Goal: Task Accomplishment & Management: Manage account settings

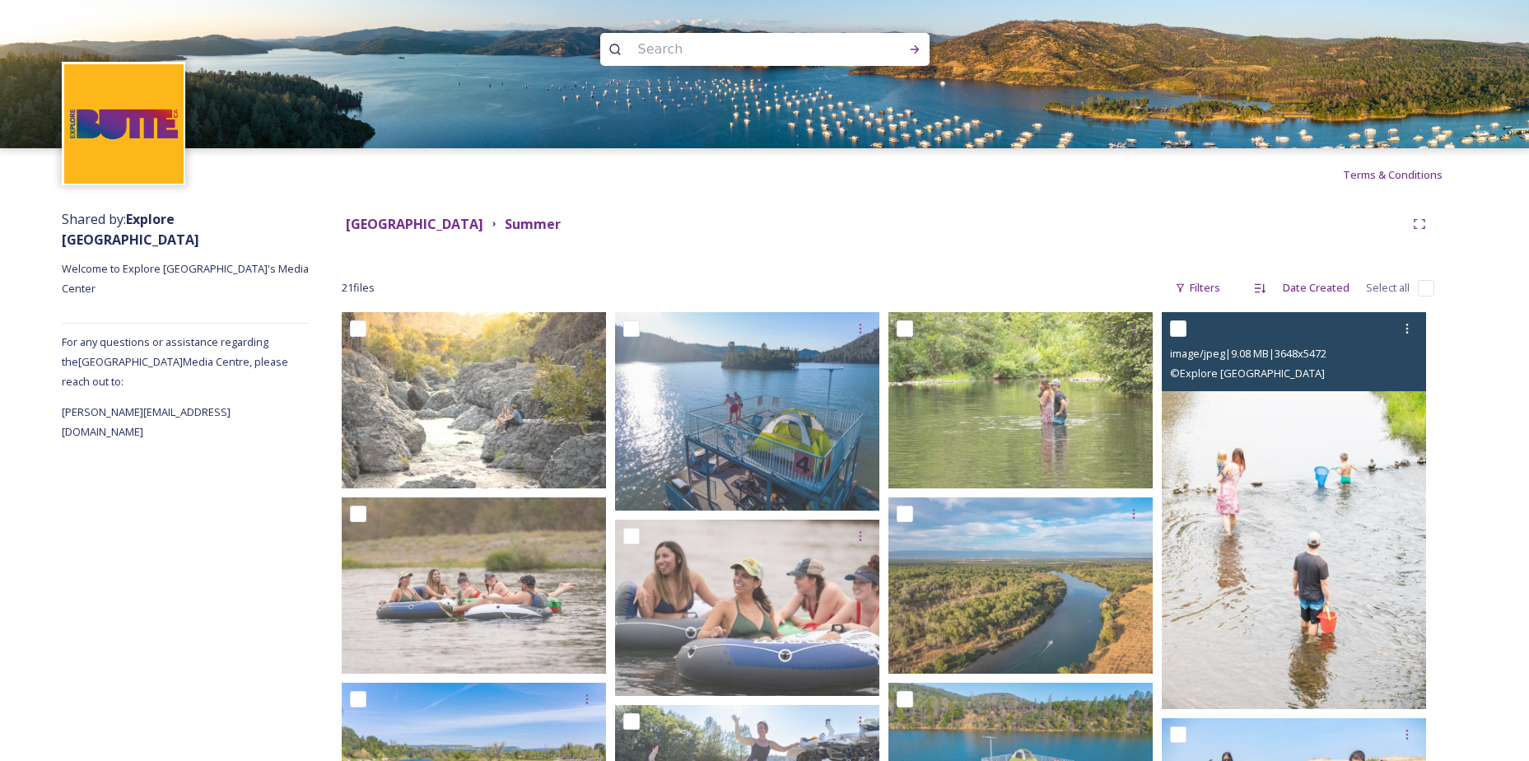
scroll to position [148, 0]
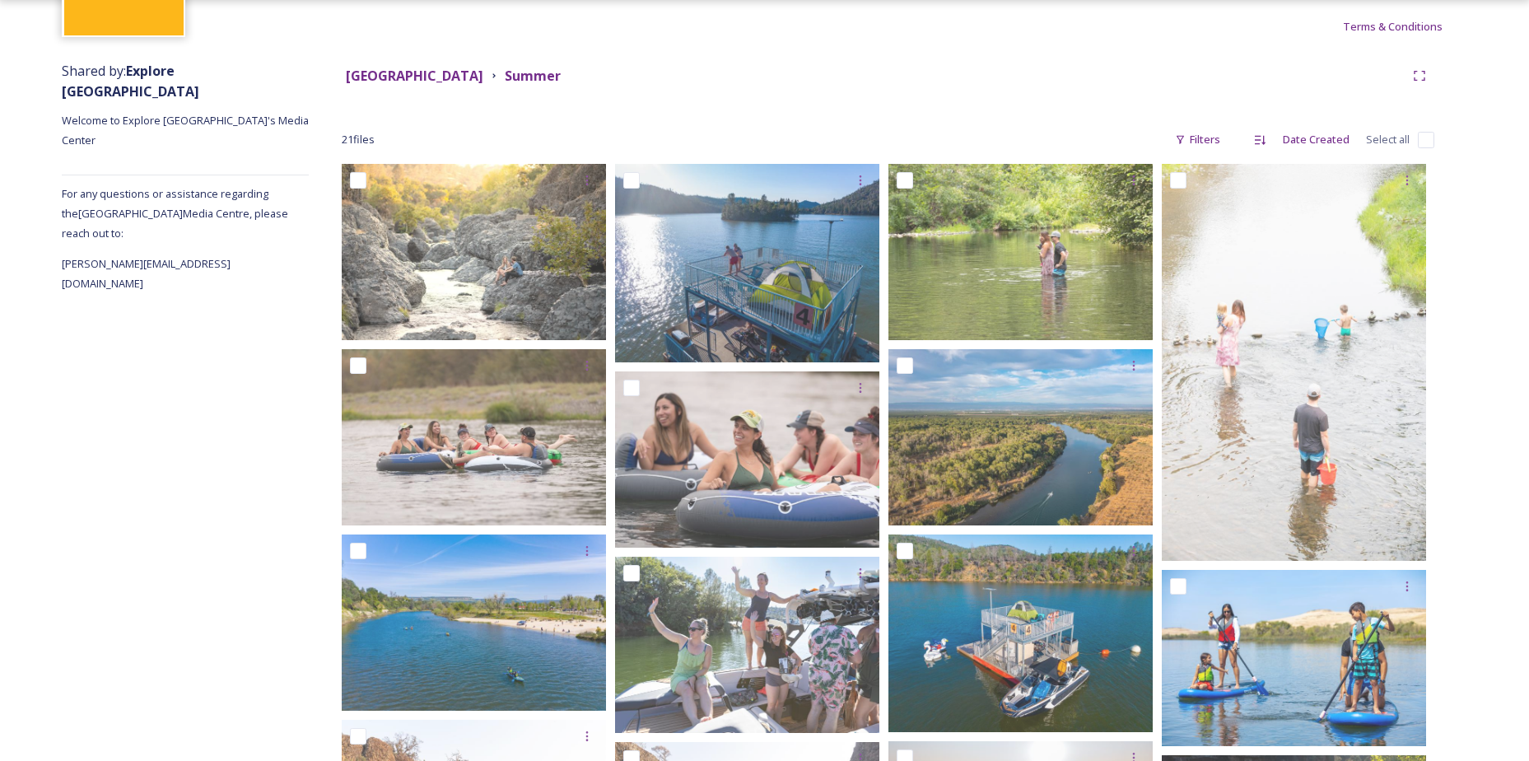
click at [1394, 136] on span "Select all" at bounding box center [1388, 140] width 44 height 16
click at [1398, 142] on span "Select all" at bounding box center [1388, 140] width 44 height 16
click at [1421, 137] on input "checkbox" at bounding box center [1425, 140] width 16 height 16
checkbox input "true"
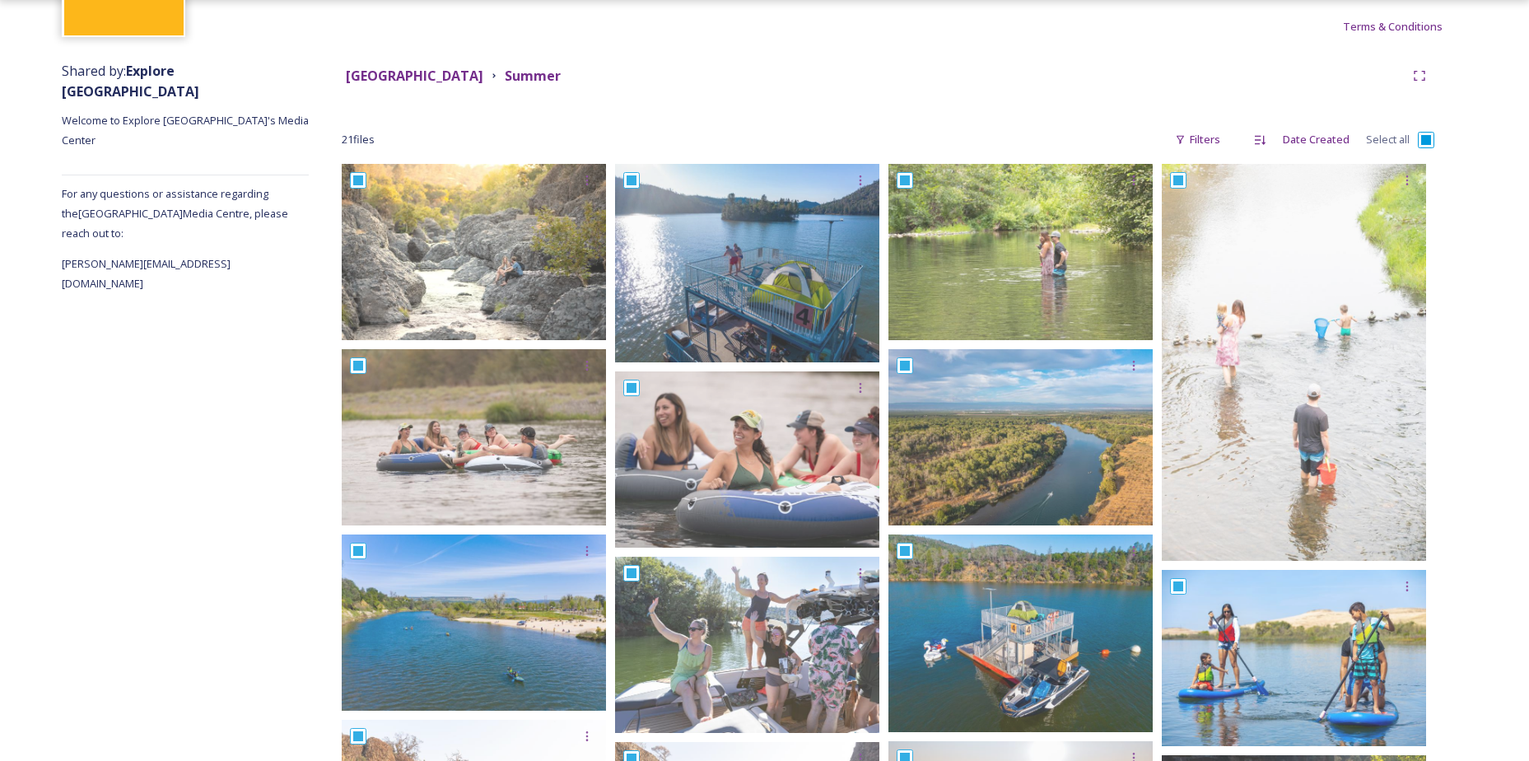
checkbox input "true"
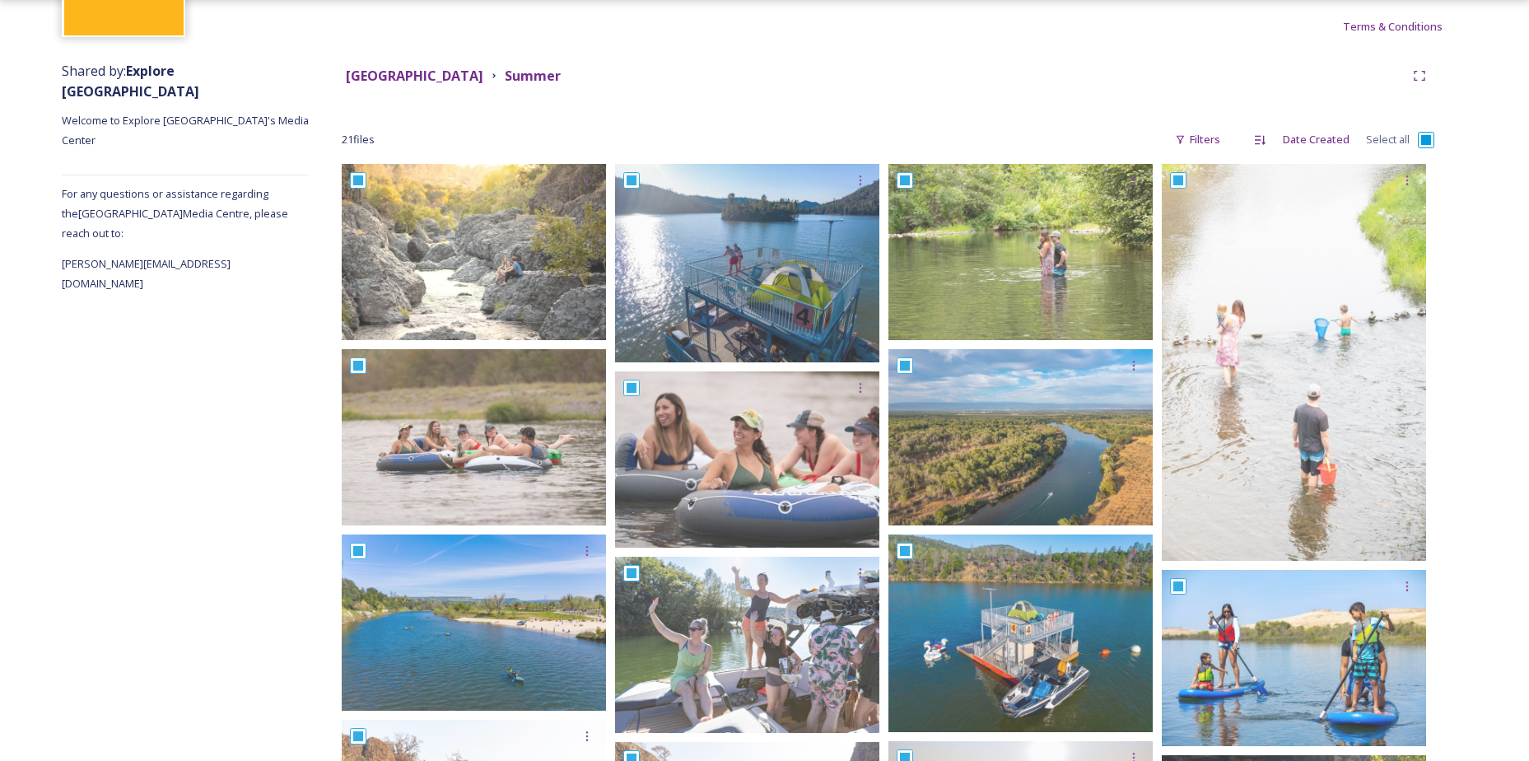
checkbox input "true"
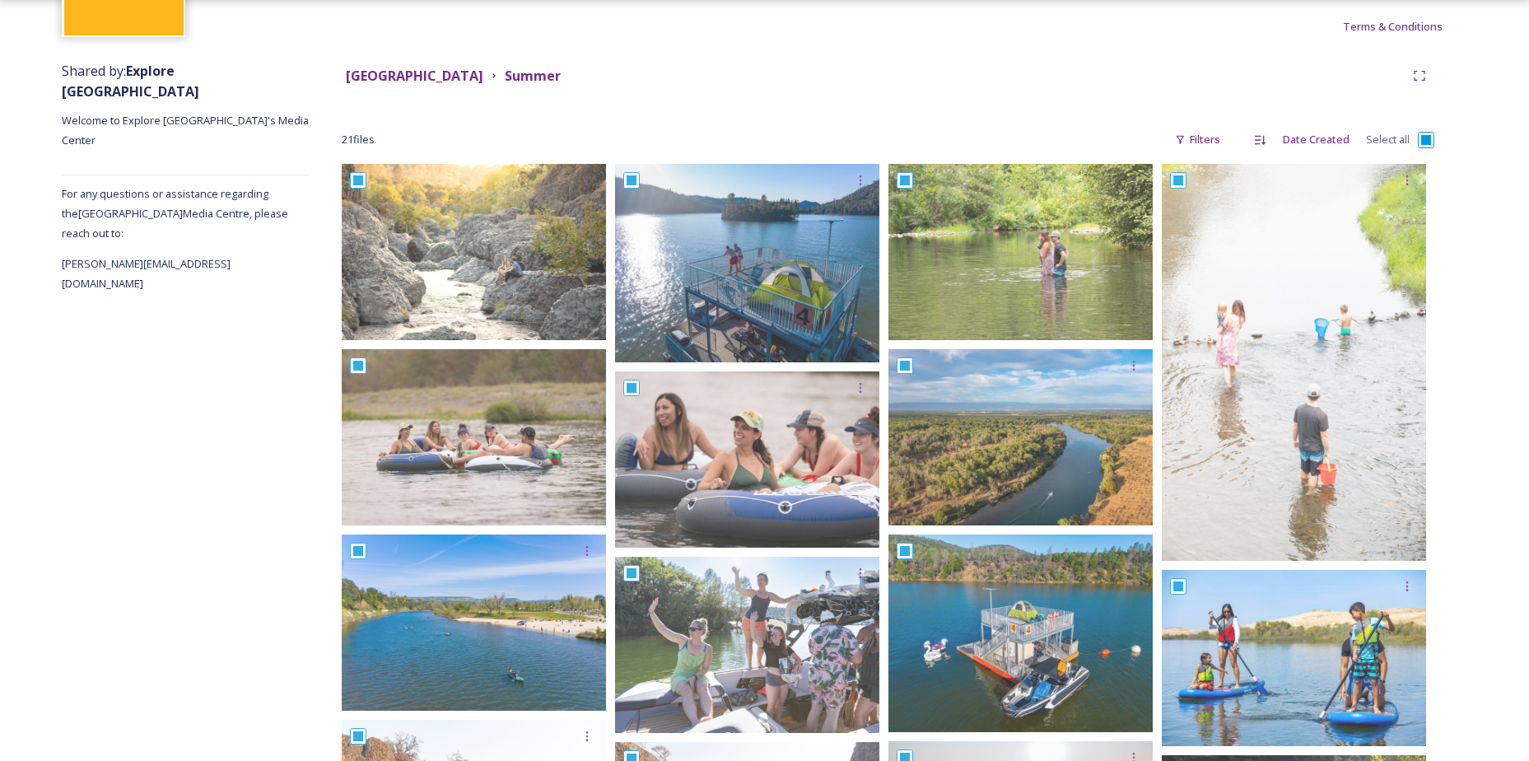
checkbox input "true"
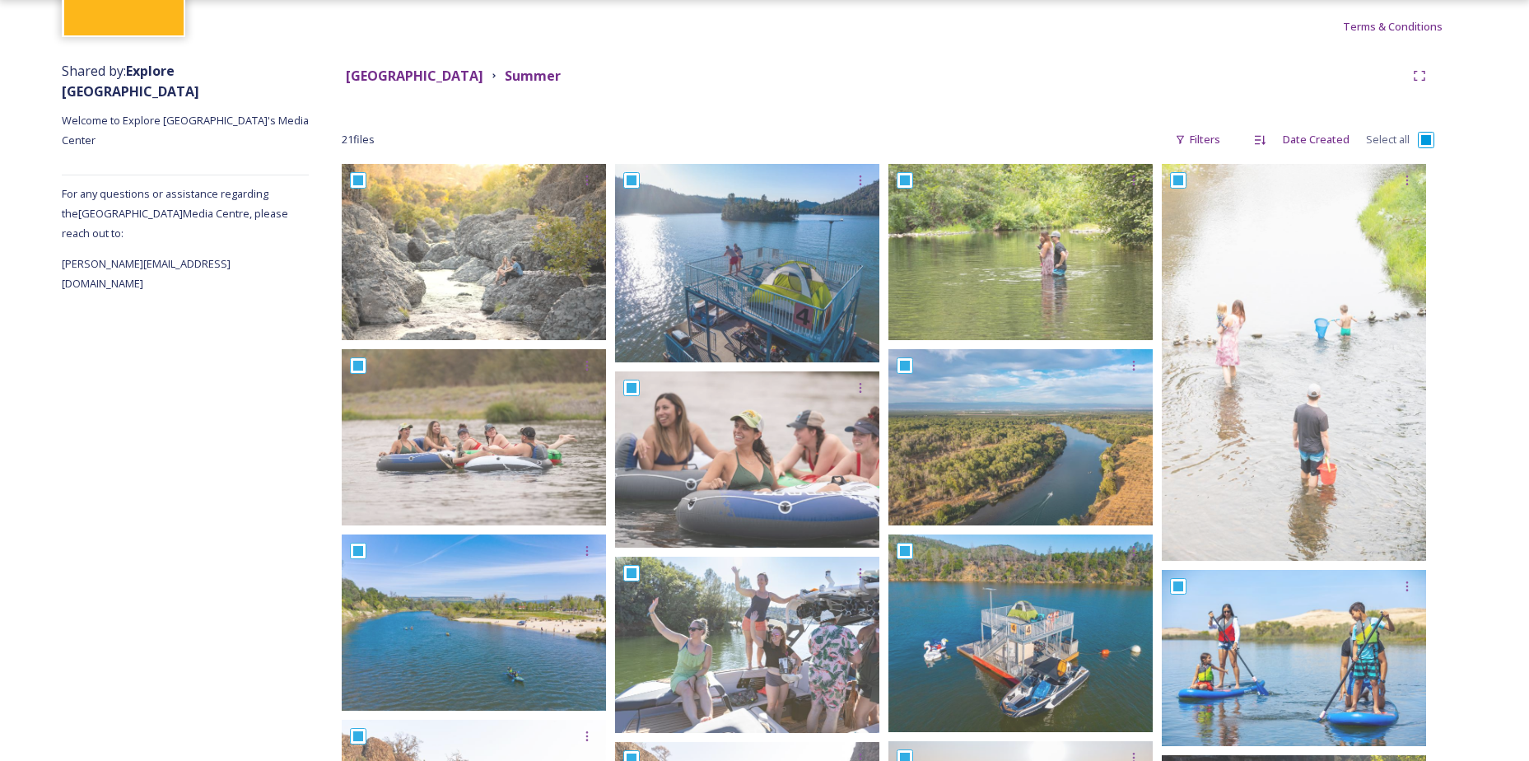
checkbox input "true"
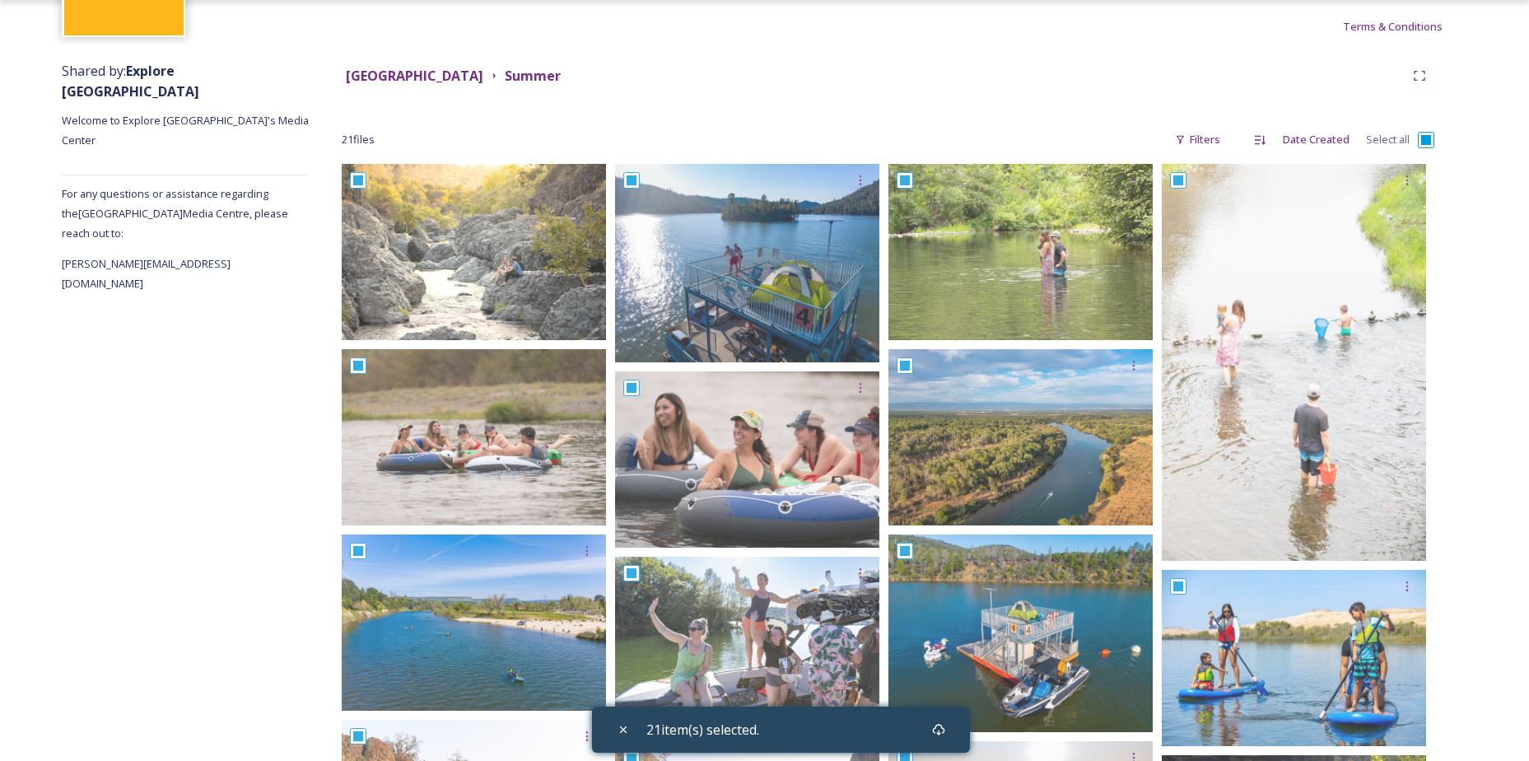
click at [1421, 137] on input "checkbox" at bounding box center [1425, 140] width 16 height 16
checkbox input "false"
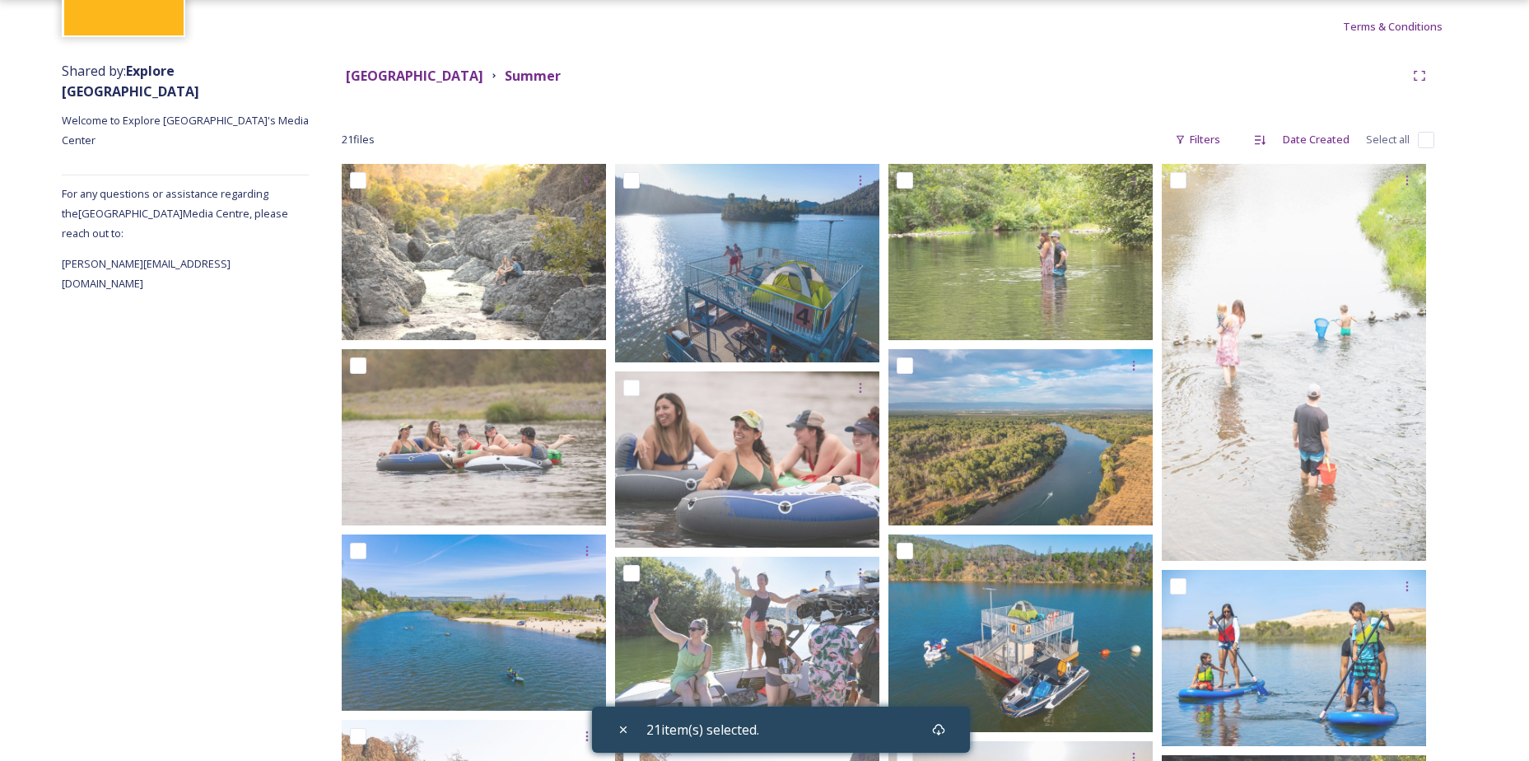
checkbox input "false"
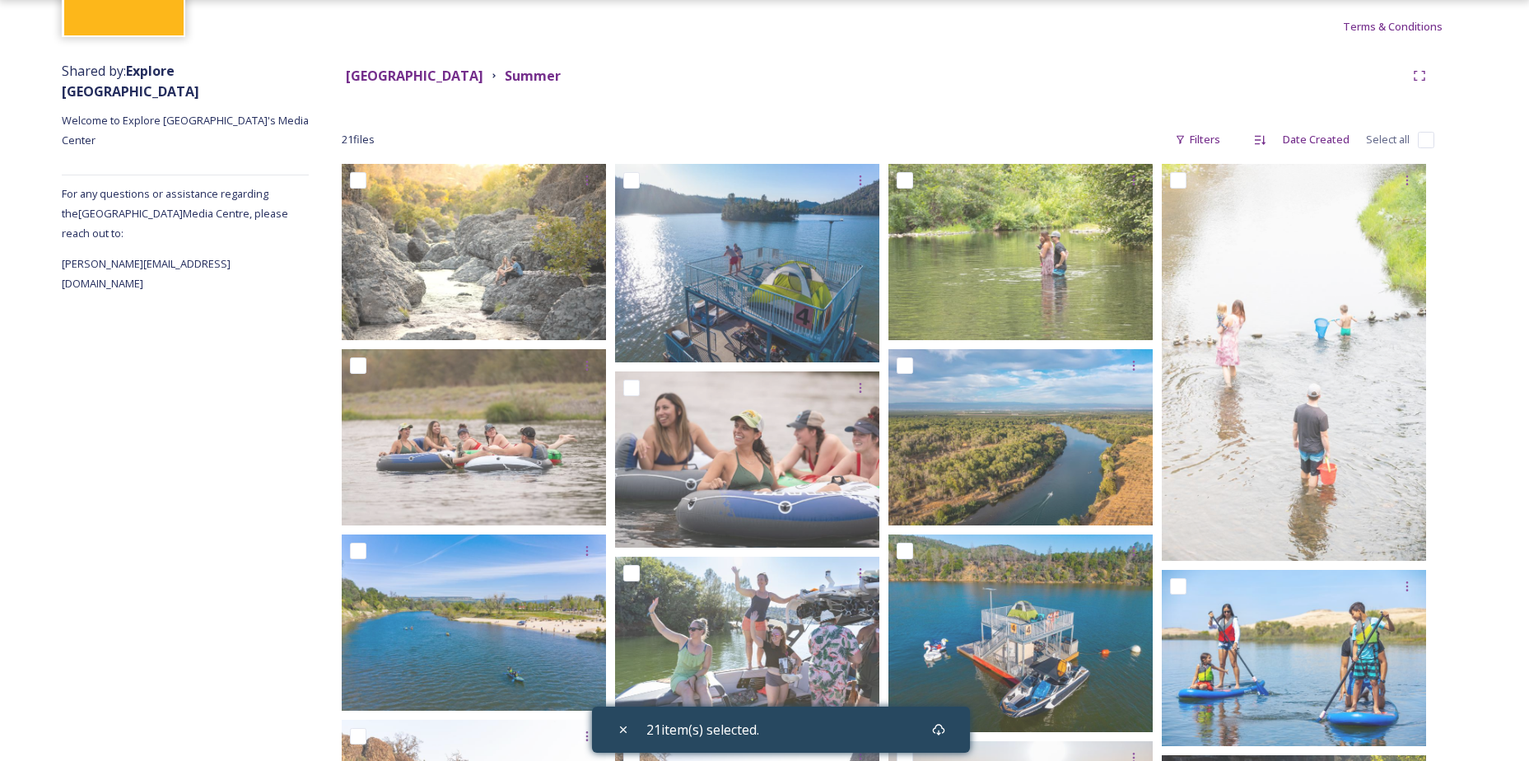
checkbox input "false"
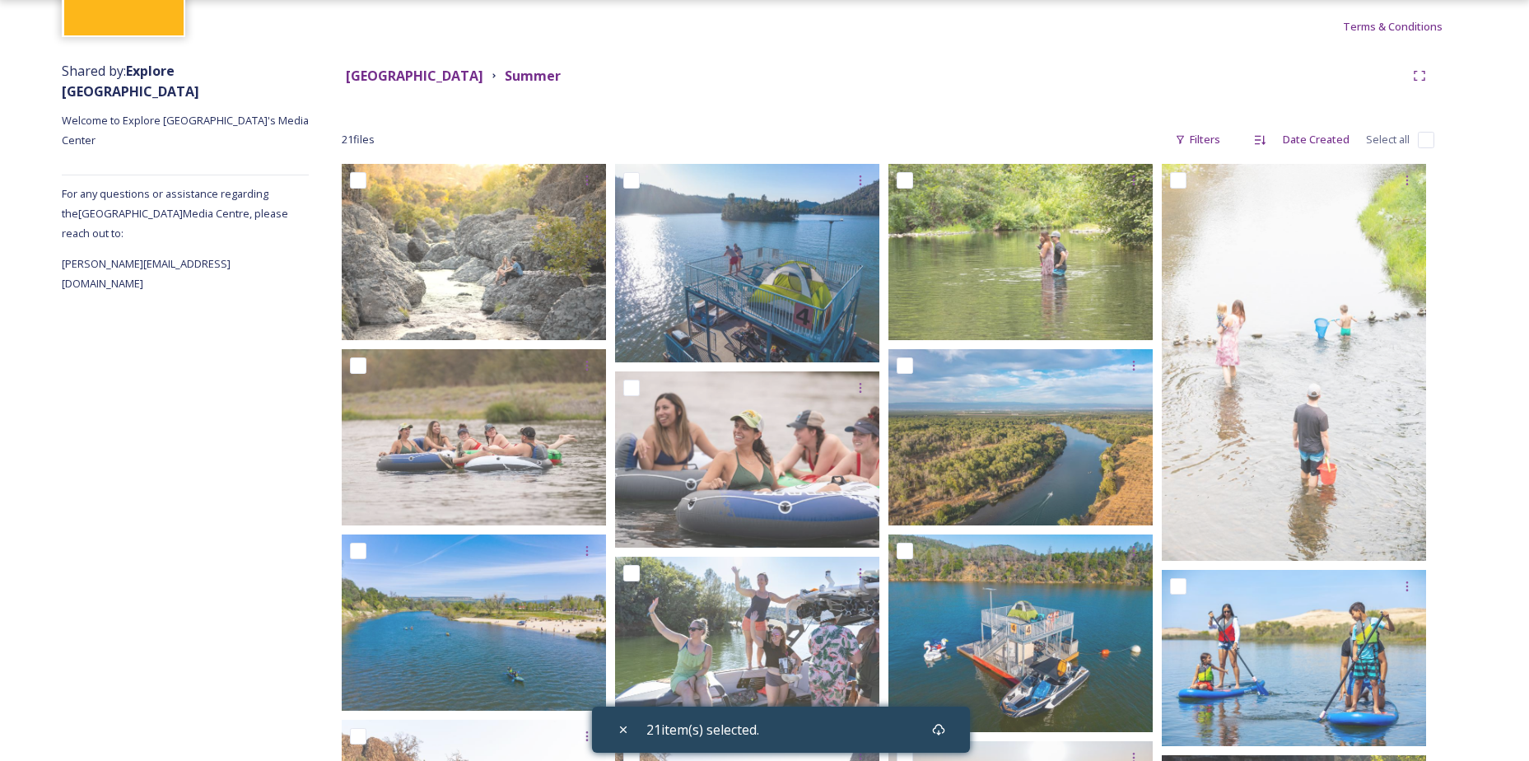
checkbox input "false"
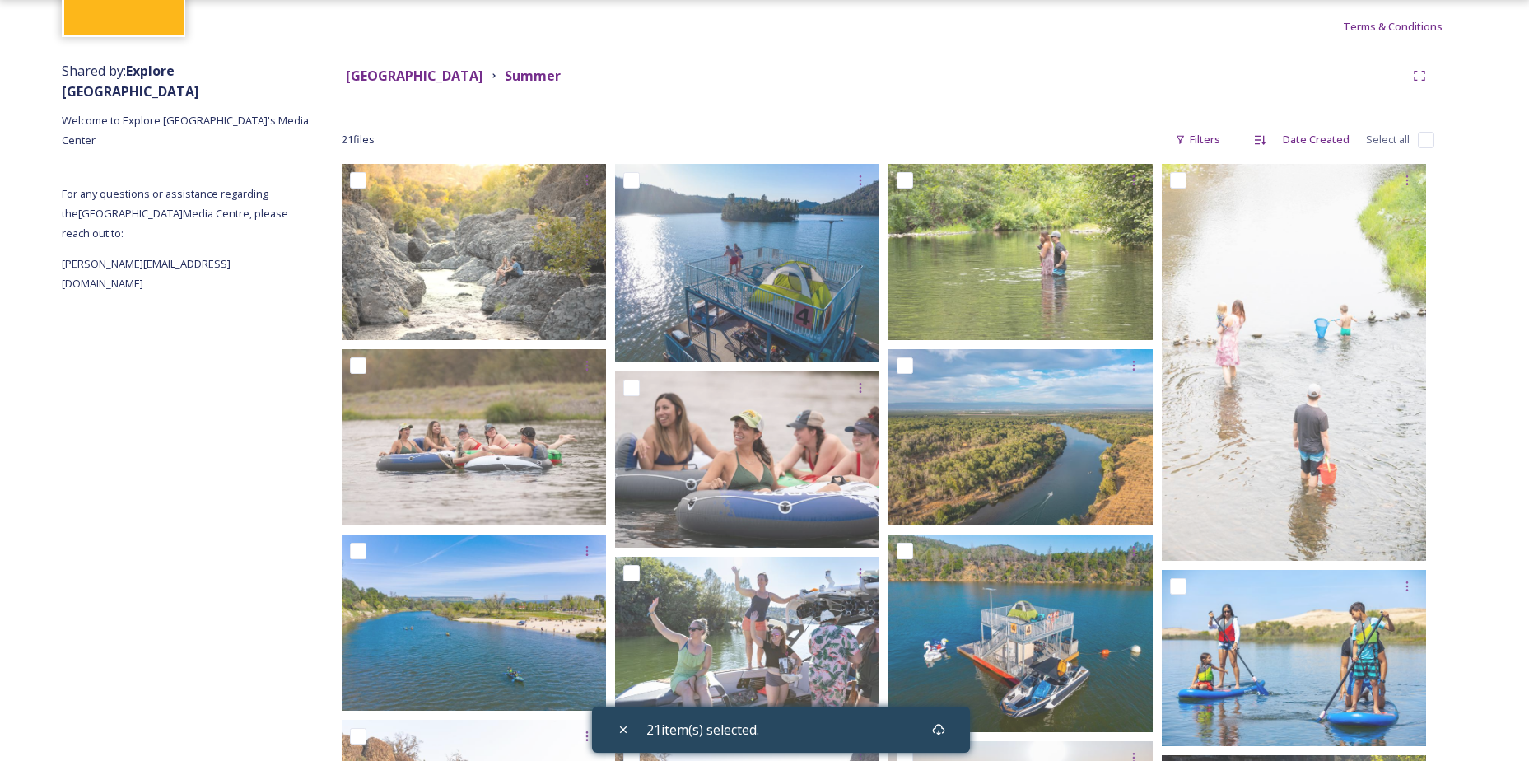
checkbox input "false"
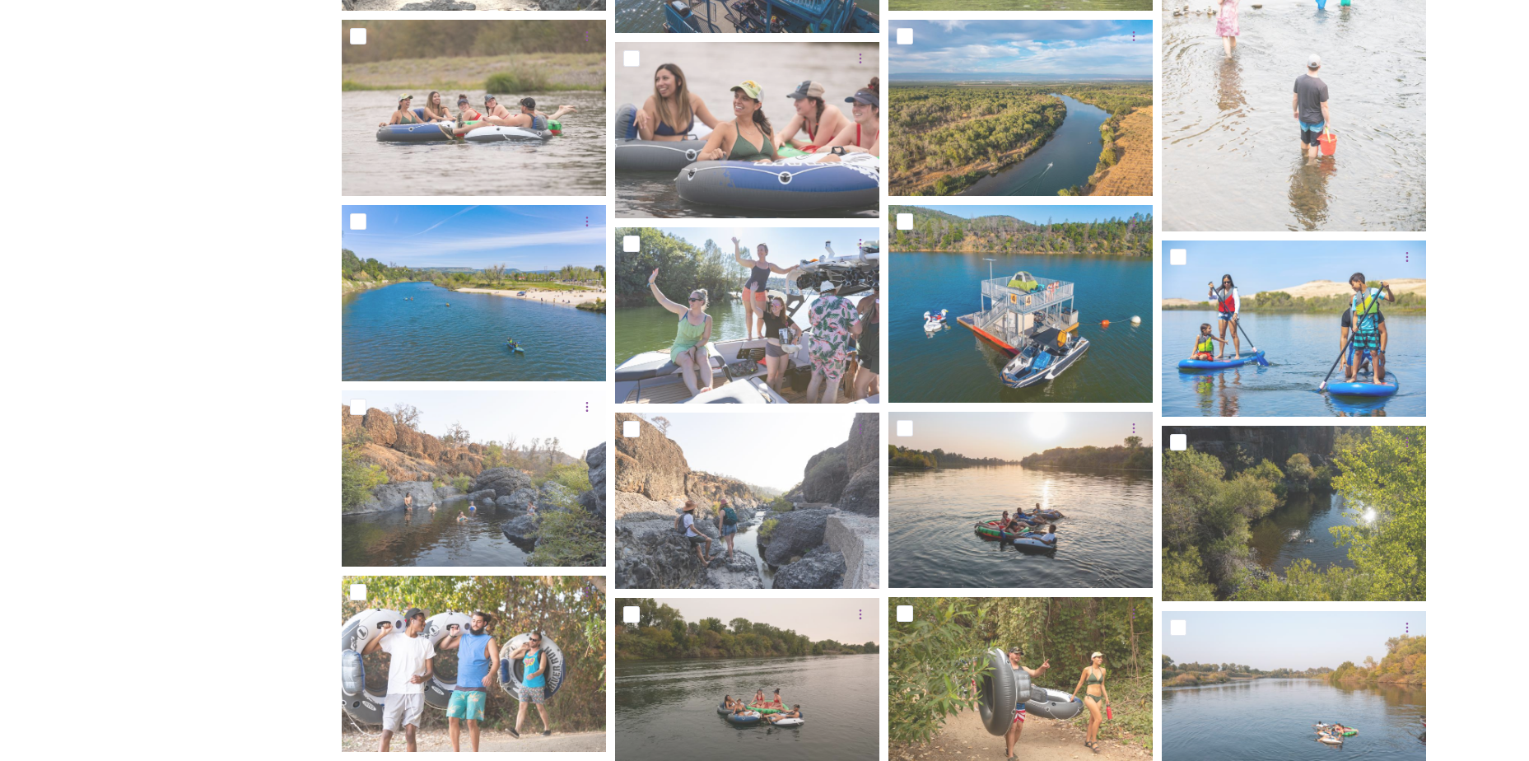
scroll to position [642, 0]
